Goal: Information Seeking & Learning: Learn about a topic

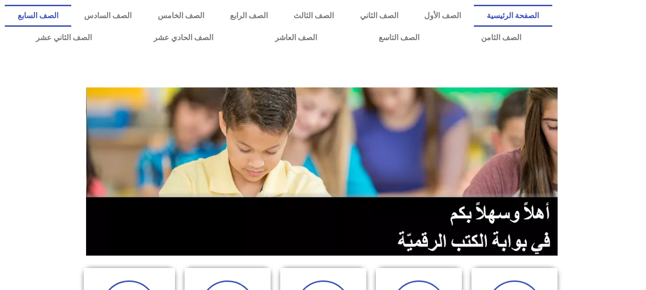
click at [71, 6] on link "الصف السابع" at bounding box center [38, 16] width 67 height 22
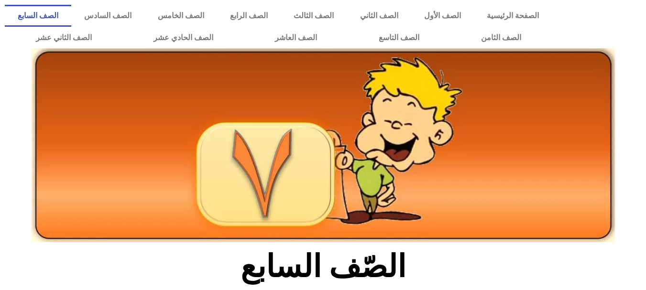
click at [637, 228] on div at bounding box center [323, 167] width 646 height 160
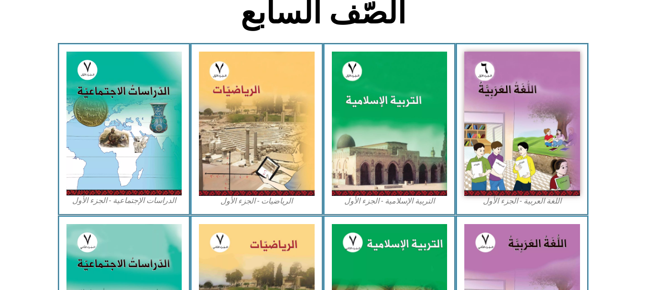
scroll to position [424, 0]
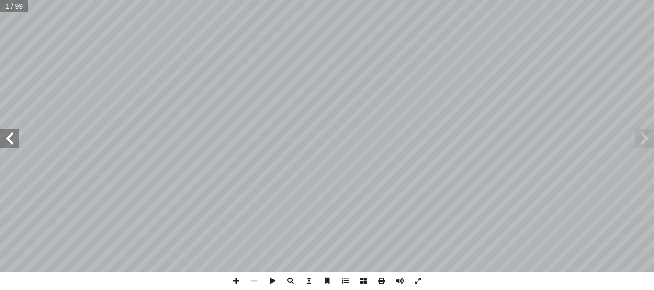
click at [6, 147] on span at bounding box center [9, 138] width 19 height 19
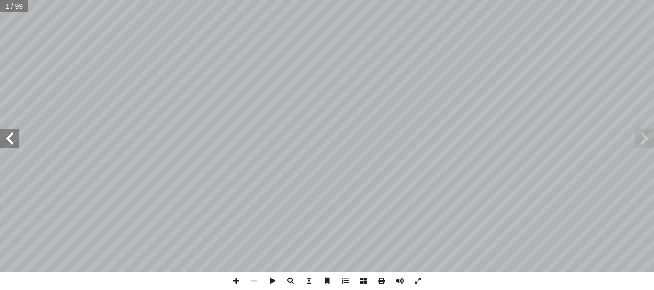
click at [6, 147] on span at bounding box center [9, 138] width 19 height 19
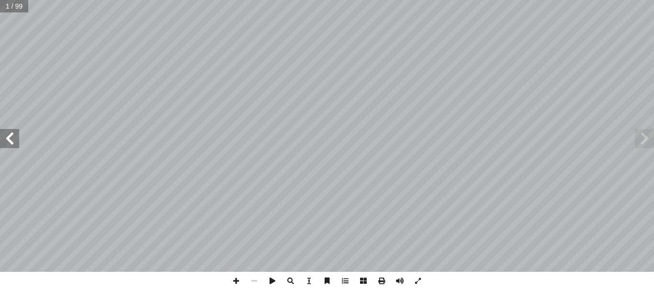
click at [6, 147] on span at bounding box center [9, 138] width 19 height 19
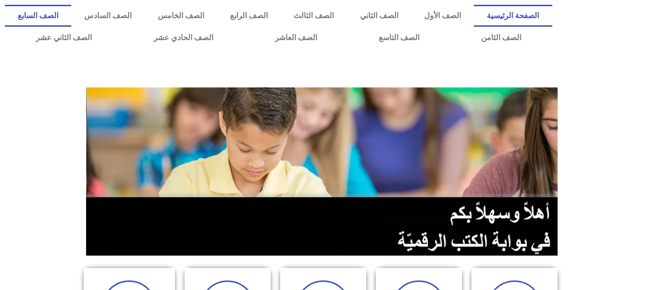
click at [71, 17] on link "الصف السابع" at bounding box center [38, 16] width 67 height 22
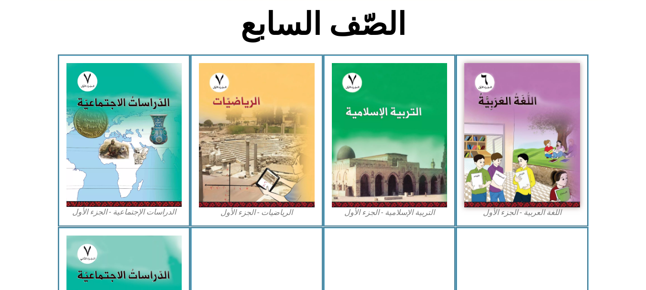
scroll to position [254, 0]
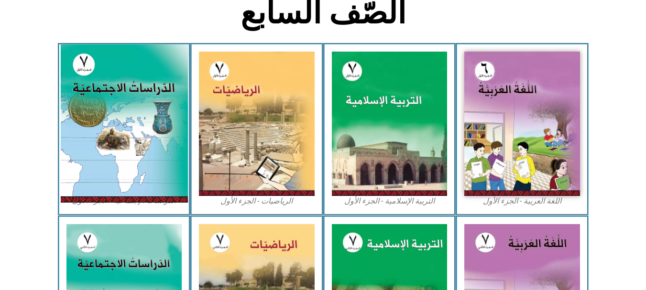
click at [108, 110] on img at bounding box center [123, 123] width 127 height 158
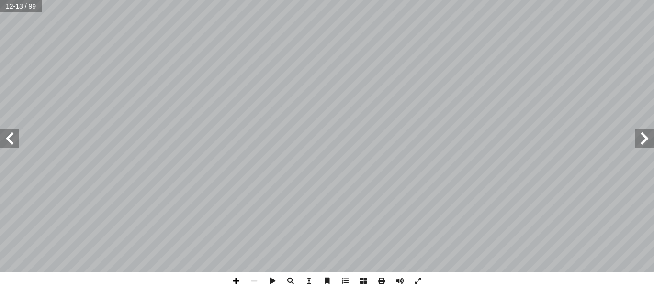
click at [236, 278] on span at bounding box center [236, 281] width 18 height 18
click at [435, 282] on div "٨ خصائص القارة: جيب: ُ ن ّ ، ثم ُ ور، ونستنتج ُّ الص ُ نشاط (٤): نلاحظ ١ . سيا.…" at bounding box center [327, 145] width 654 height 290
click at [438, 237] on div "٨ خصائص القارة: جيب: ُ ن ّ ، ثم ُ ور، ونستنتج ُّ الص ُ نشاط (٤): نلاحظ ١ . سيا.…" at bounding box center [327, 145] width 654 height 290
